Goal: Obtain resource: Download file/media

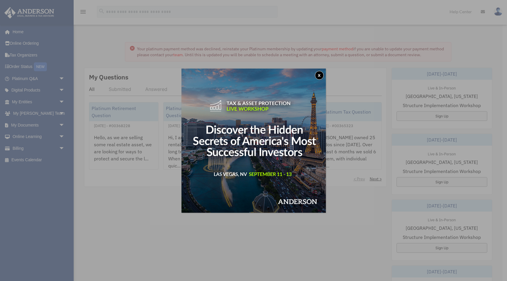
click at [317, 76] on button "x" at bounding box center [319, 75] width 9 height 9
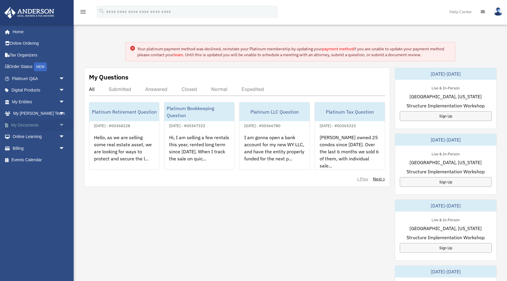
click at [39, 125] on link "My Documents arrow_drop_down" at bounding box center [39, 125] width 70 height 12
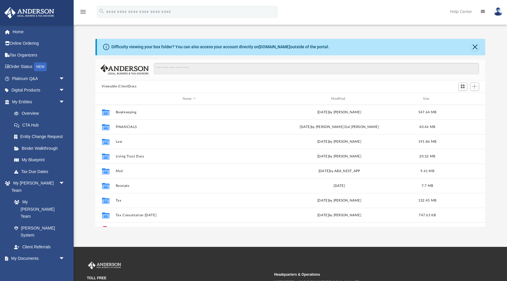
scroll to position [134, 390]
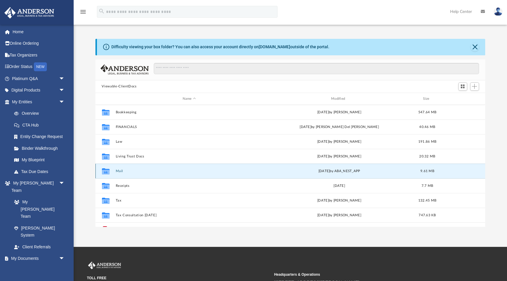
click at [120, 170] on button "Mail" at bounding box center [188, 171] width 147 height 4
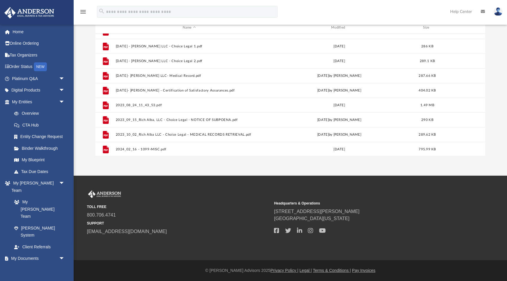
scroll to position [143, 0]
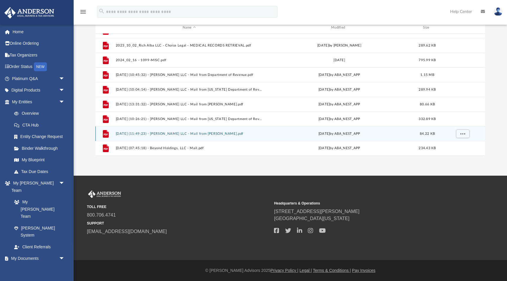
click at [200, 134] on button "2025.04.22 (11:49:23) - Rich Alba LLC - Mail from Amelia Burke.pdf" at bounding box center [188, 134] width 147 height 4
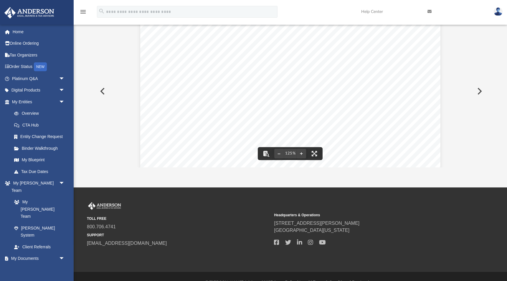
scroll to position [67, 0]
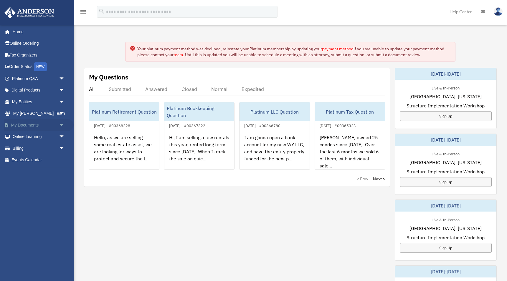
click at [46, 123] on link "My Documents arrow_drop_down" at bounding box center [39, 125] width 70 height 12
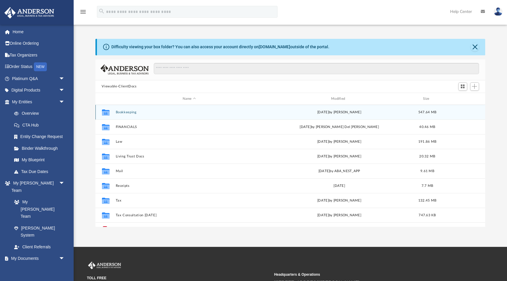
scroll to position [134, 390]
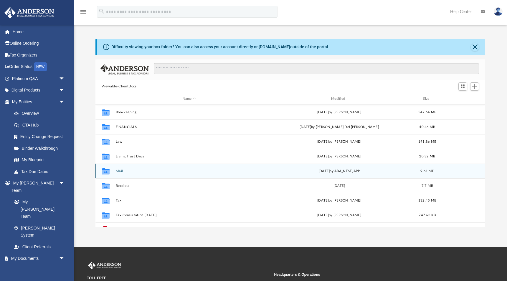
click at [134, 171] on button "Mail" at bounding box center [188, 171] width 147 height 4
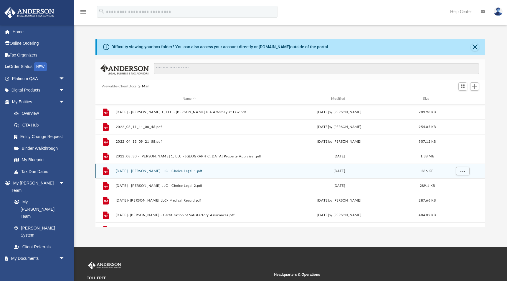
scroll to position [143, 0]
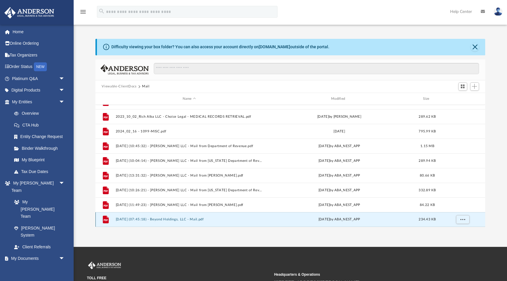
click at [204, 219] on button "2025.08.20 (07:45:18) - Beyond Holdings, LLC - Mail.pdf" at bounding box center [188, 220] width 147 height 4
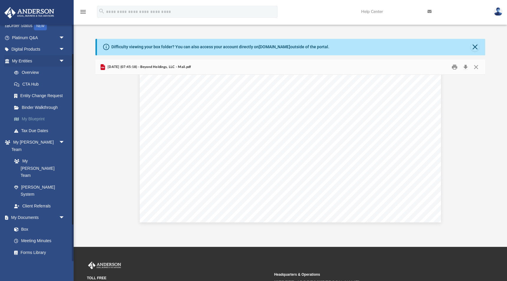
scroll to position [42, 0]
click at [32, 69] on link "Overview" at bounding box center [40, 71] width 65 height 12
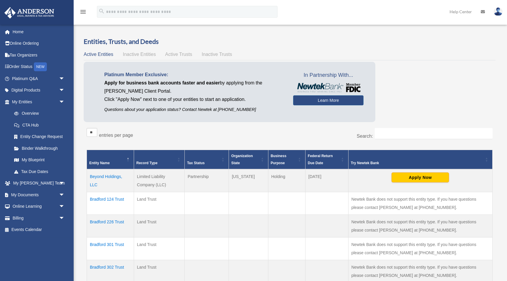
click at [113, 178] on td "Beyond Holdings, LLC" at bounding box center [110, 180] width 47 height 23
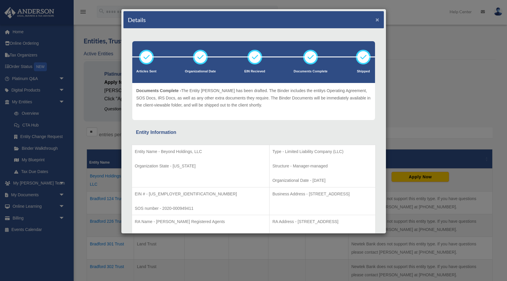
click at [377, 17] on button "×" at bounding box center [378, 19] width 4 height 6
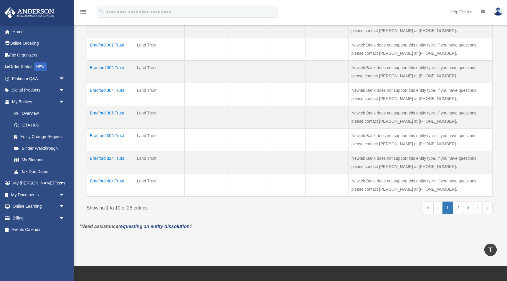
scroll to position [201, 0]
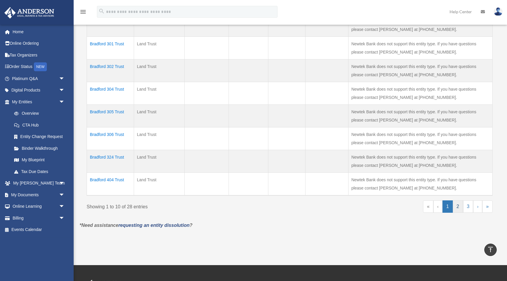
click at [459, 207] on link "2" at bounding box center [458, 207] width 10 height 12
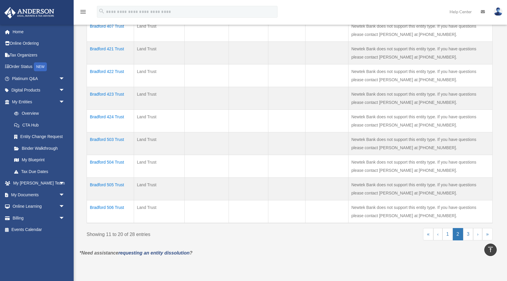
scroll to position [180, 0]
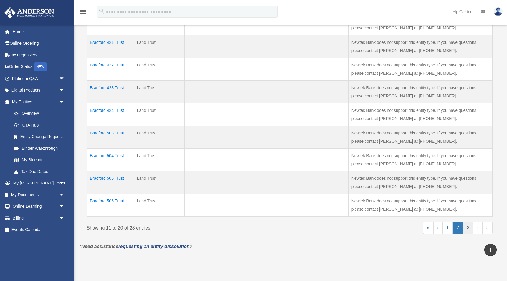
click at [467, 227] on link "3" at bounding box center [468, 228] width 10 height 12
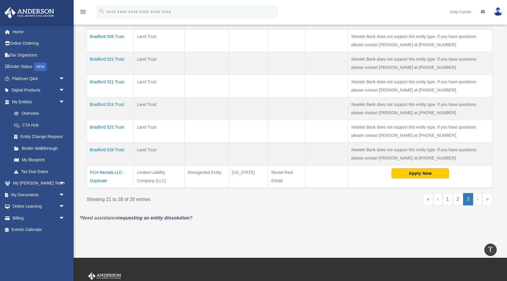
scroll to position [165, 0]
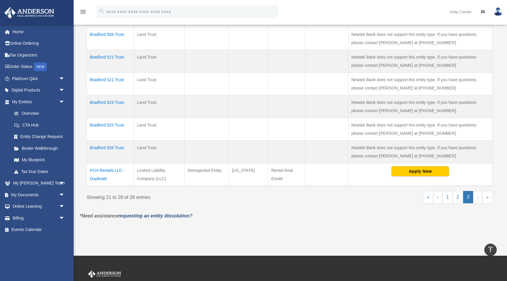
click at [477, 196] on link "›" at bounding box center [477, 197] width 9 height 12
click at [479, 199] on link "›" at bounding box center [477, 197] width 9 height 12
click at [489, 197] on link "»" at bounding box center [487, 197] width 10 height 12
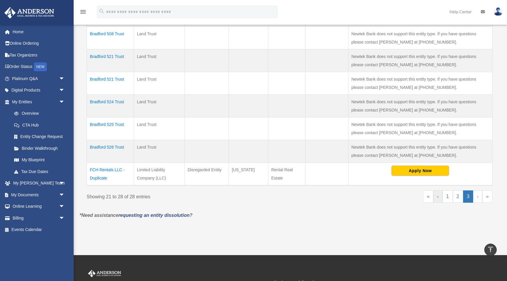
click at [439, 197] on link "‹" at bounding box center [437, 197] width 9 height 12
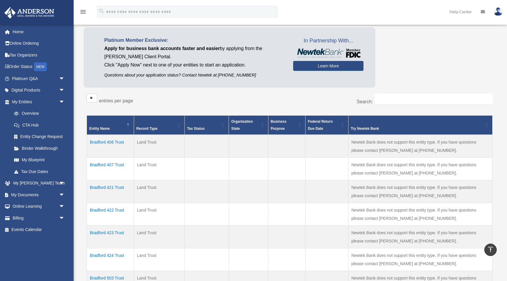
scroll to position [5, 0]
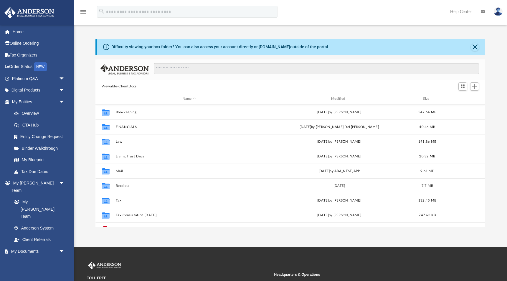
scroll to position [134, 390]
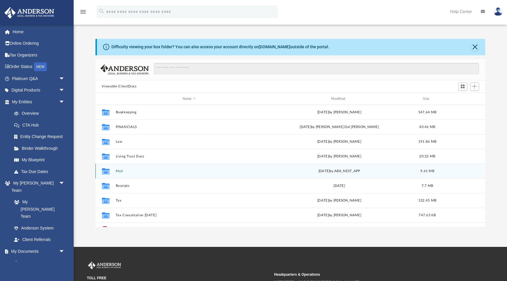
click at [297, 173] on div "[DATE] by ABA_NEST_APP" at bounding box center [338, 171] width 147 height 5
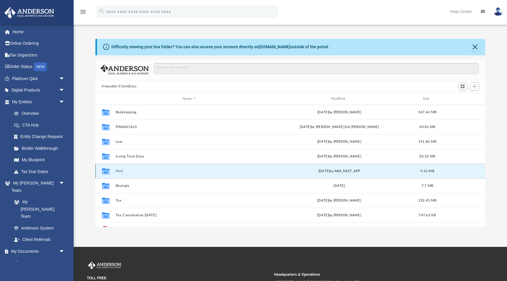
click at [125, 171] on button "Mail" at bounding box center [188, 171] width 147 height 4
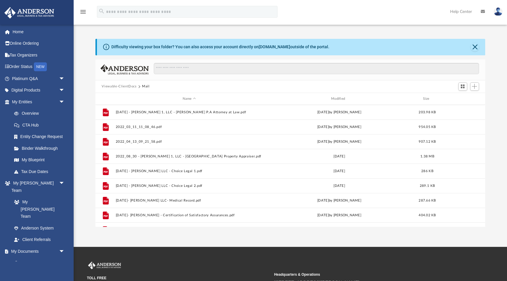
scroll to position [143, 0]
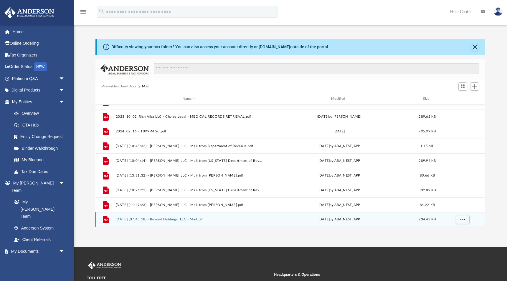
click at [148, 221] on button "[DATE] (07:45:18) - Beyond Holdings, LLC - Mail.pdf" at bounding box center [188, 220] width 147 height 4
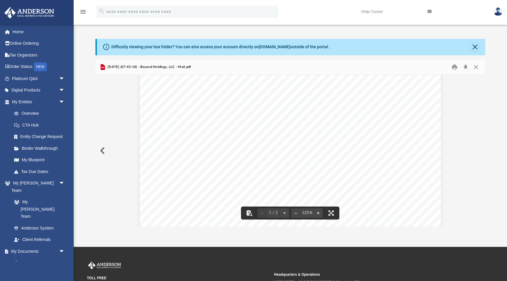
scroll to position [0, 0]
drag, startPoint x: 257, startPoint y: 102, endPoint x: 214, endPoint y: 90, distance: 44.5
click at [214, 90] on div "Page 1" at bounding box center [290, 272] width 301 height 387
drag, startPoint x: 218, startPoint y: 88, endPoint x: 253, endPoint y: 102, distance: 37.7
click at [253, 102] on div "Page 1" at bounding box center [290, 272] width 301 height 387
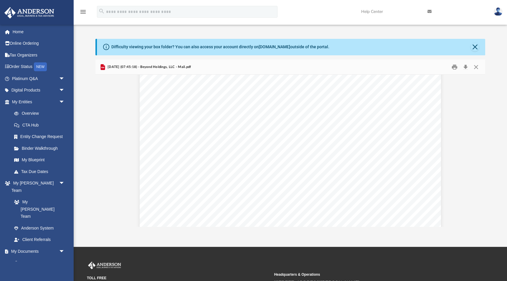
scroll to position [36, 0]
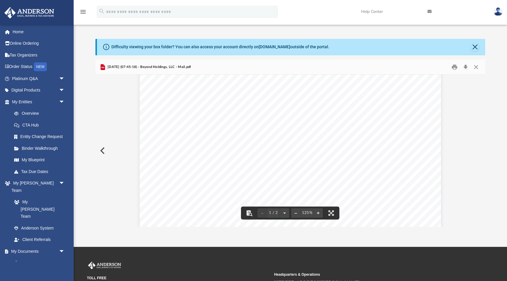
drag, startPoint x: 287, startPoint y: 161, endPoint x: 200, endPoint y: 158, distance: 87.2
click at [199, 158] on div "Page 1" at bounding box center [290, 236] width 301 height 387
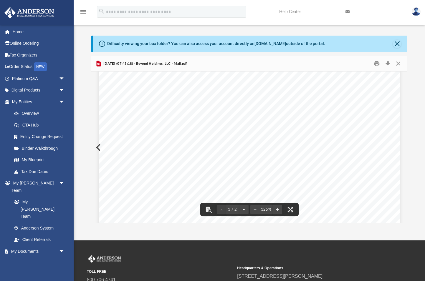
scroll to position [156, 0]
click at [389, 61] on button "Download" at bounding box center [387, 63] width 11 height 9
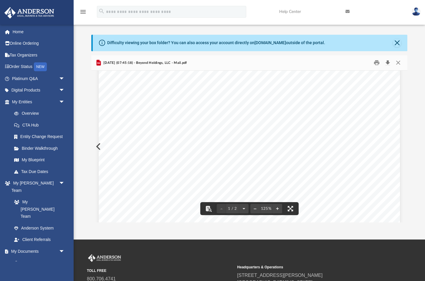
click at [391, 63] on button "Download" at bounding box center [387, 62] width 11 height 9
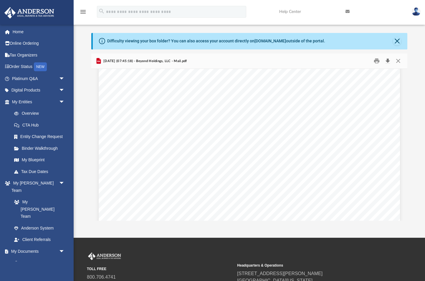
scroll to position [1, 0]
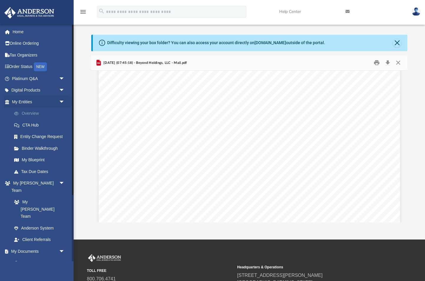
click at [46, 113] on link "Overview" at bounding box center [40, 114] width 65 height 12
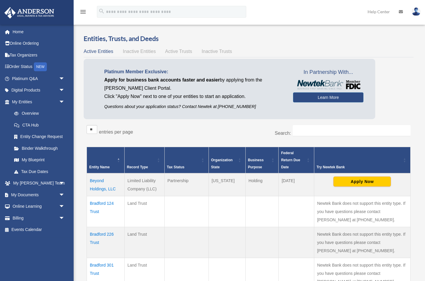
click at [105, 184] on td "Beyond Holdings, LLC" at bounding box center [106, 184] width 38 height 23
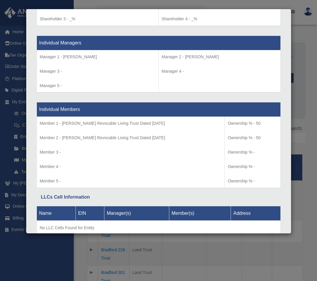
scroll to position [552, 0]
